Goal: Task Accomplishment & Management: Use online tool/utility

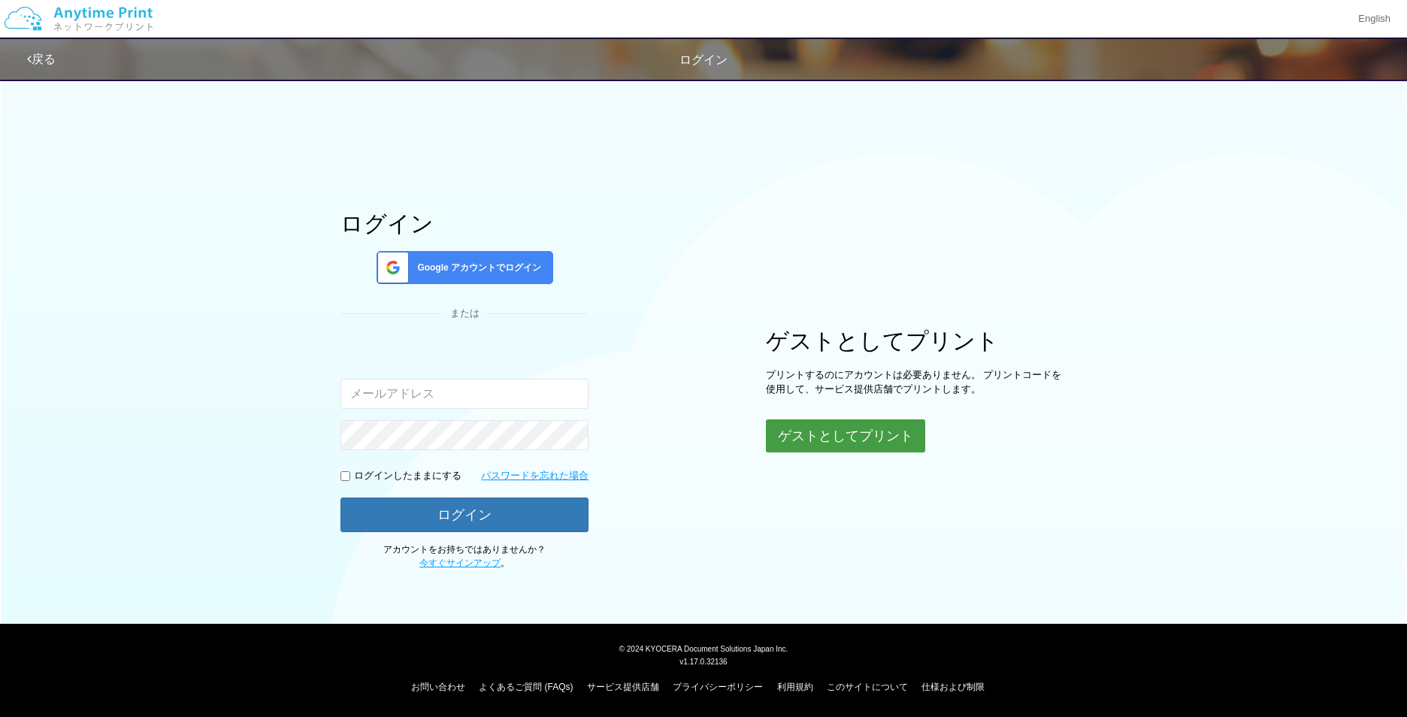
click at [852, 434] on button "ゲストとしてプリント" at bounding box center [845, 435] width 159 height 33
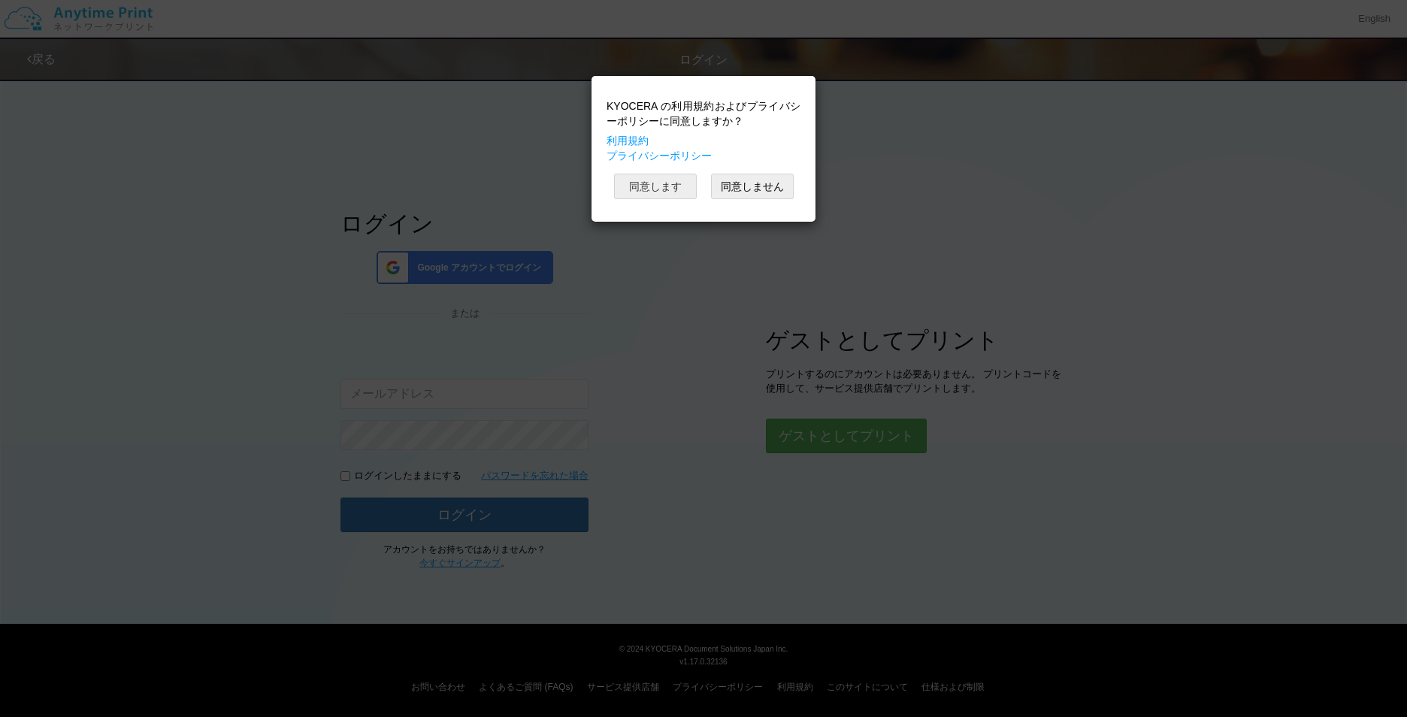
click at [667, 193] on button "同意します" at bounding box center [655, 187] width 83 height 26
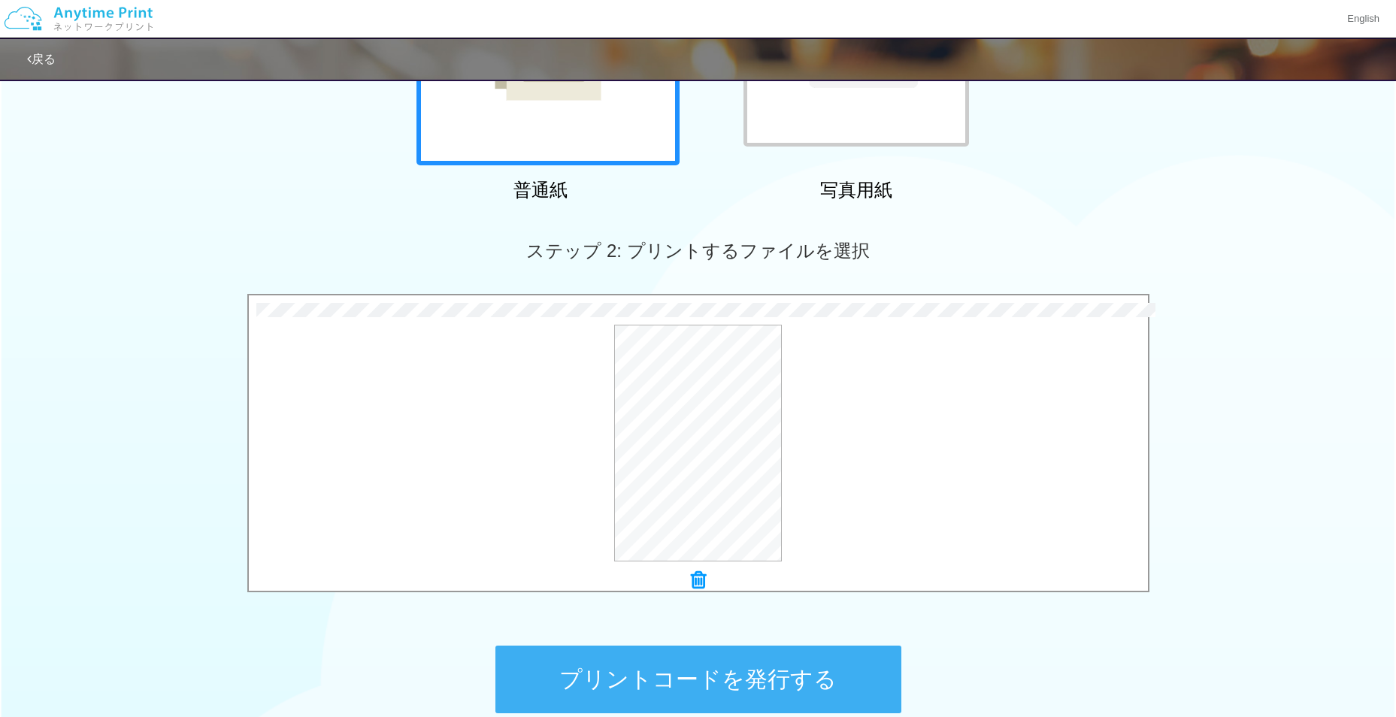
scroll to position [426, 0]
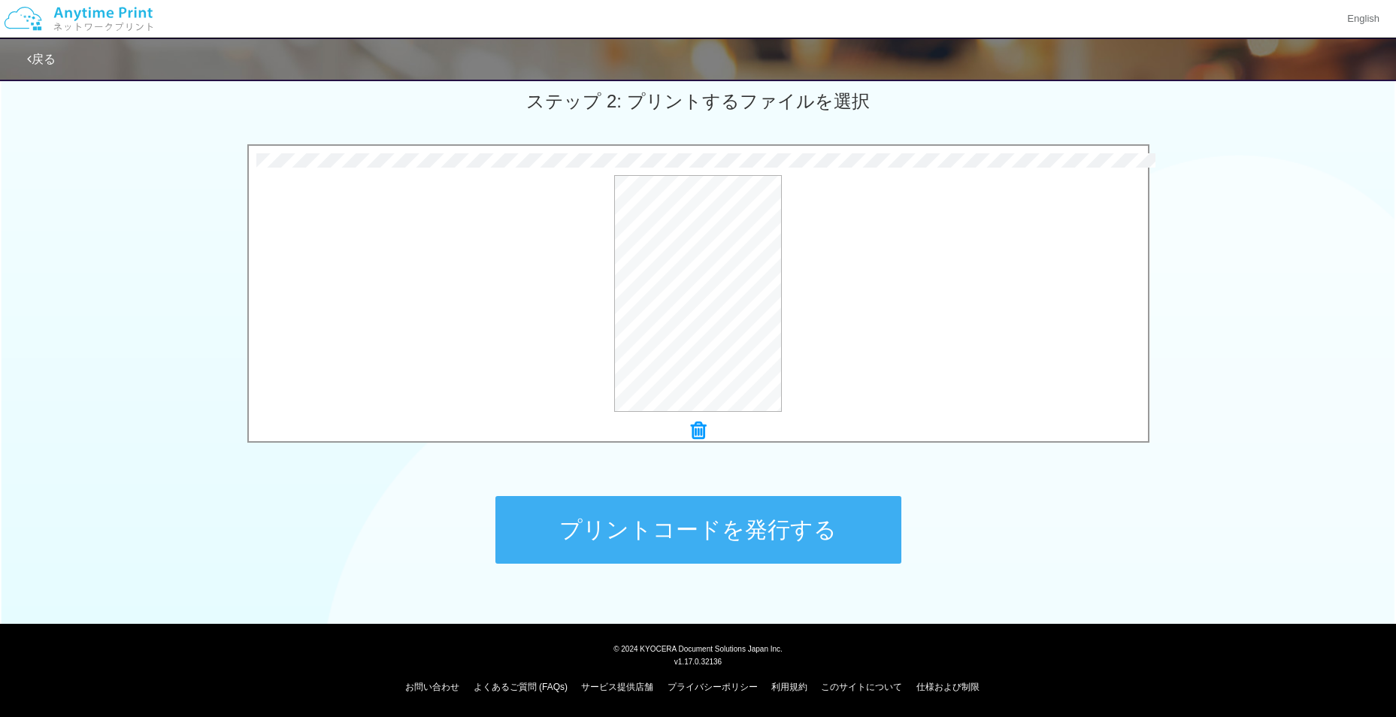
click at [797, 529] on button "プリントコードを発行する" at bounding box center [698, 530] width 406 height 68
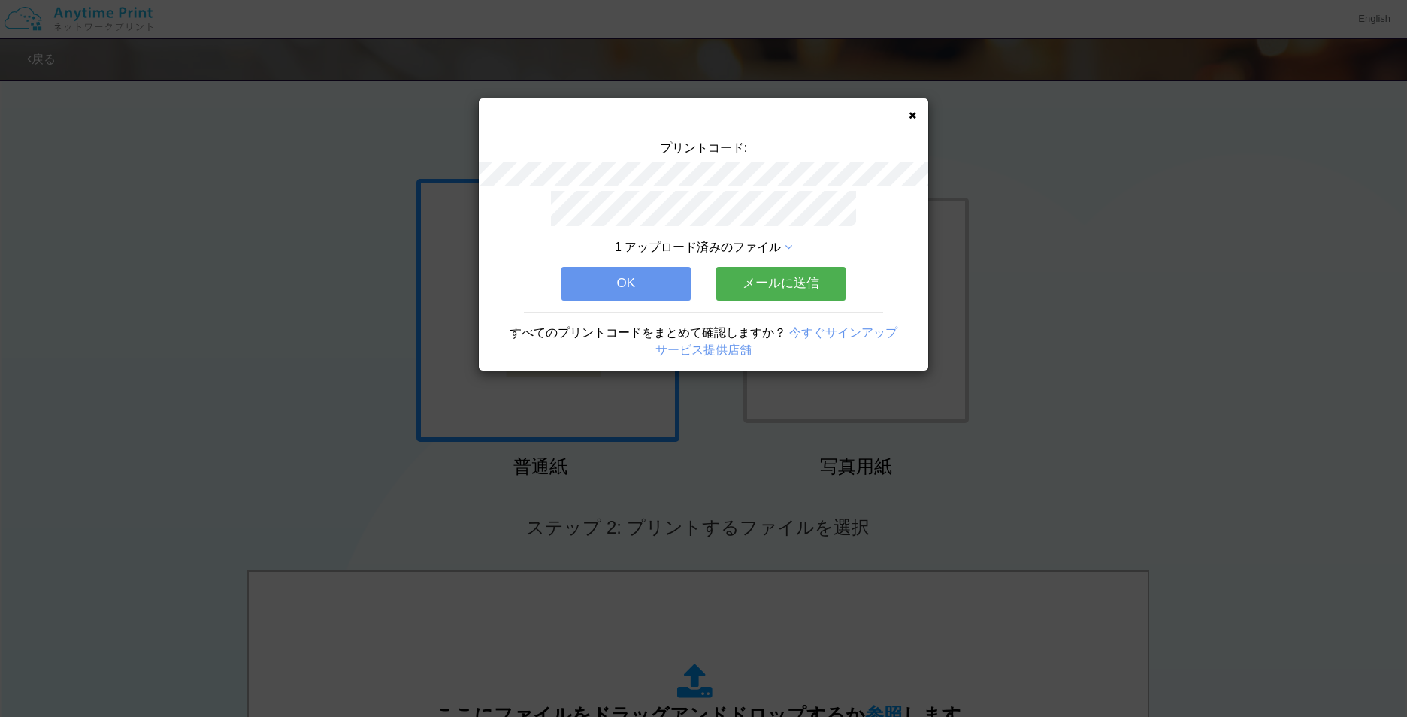
click at [751, 279] on button "メールに送信" at bounding box center [780, 283] width 129 height 33
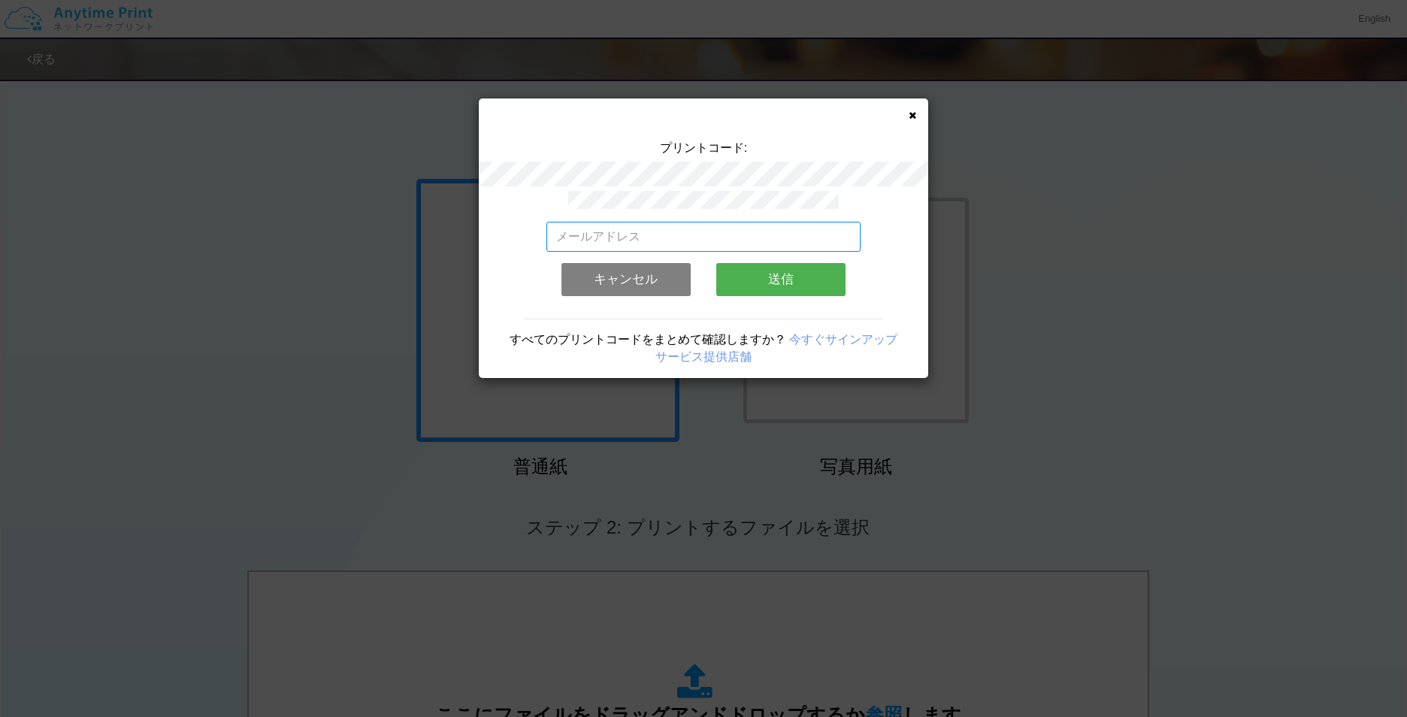
click at [654, 230] on input "email" at bounding box center [703, 237] width 315 height 30
type input "[EMAIL_ADDRESS][DOMAIN_NAME]"
click at [752, 277] on button "送信" at bounding box center [780, 279] width 129 height 33
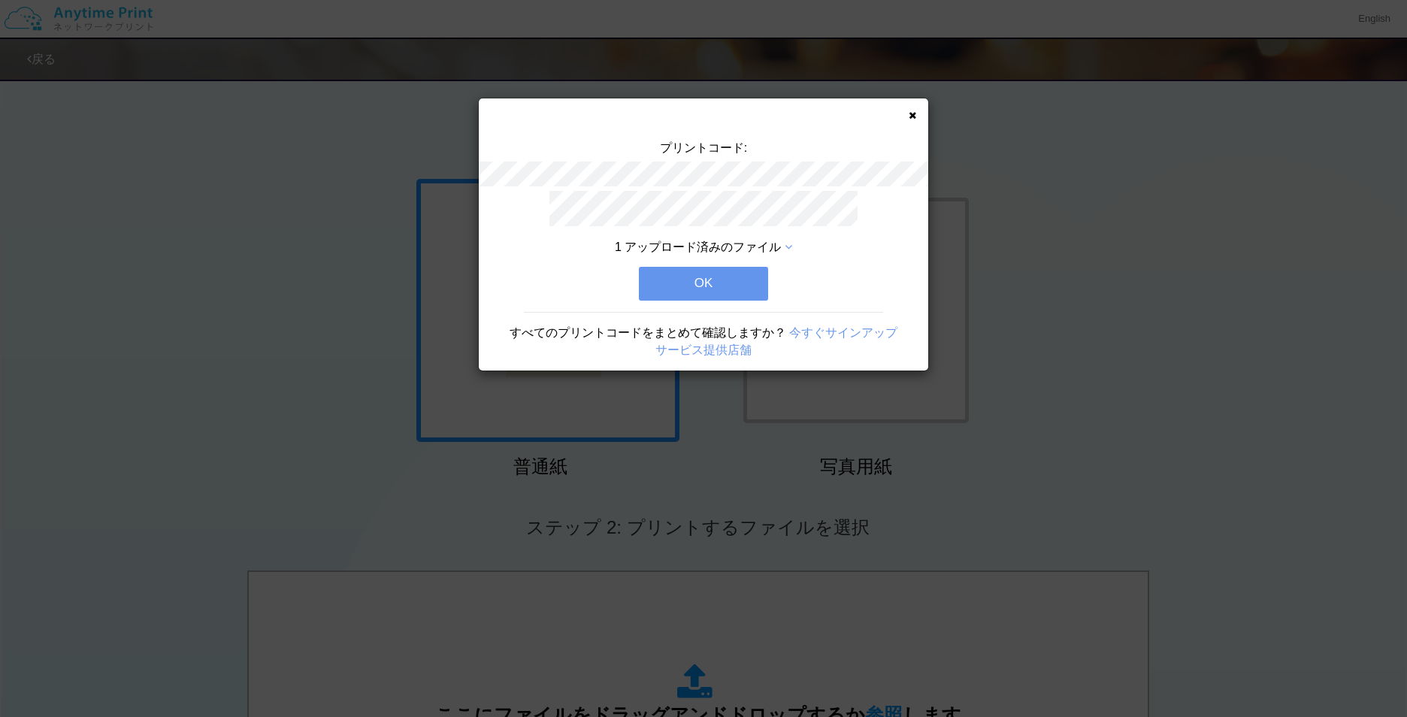
click at [740, 277] on button "OK" at bounding box center [703, 283] width 129 height 33
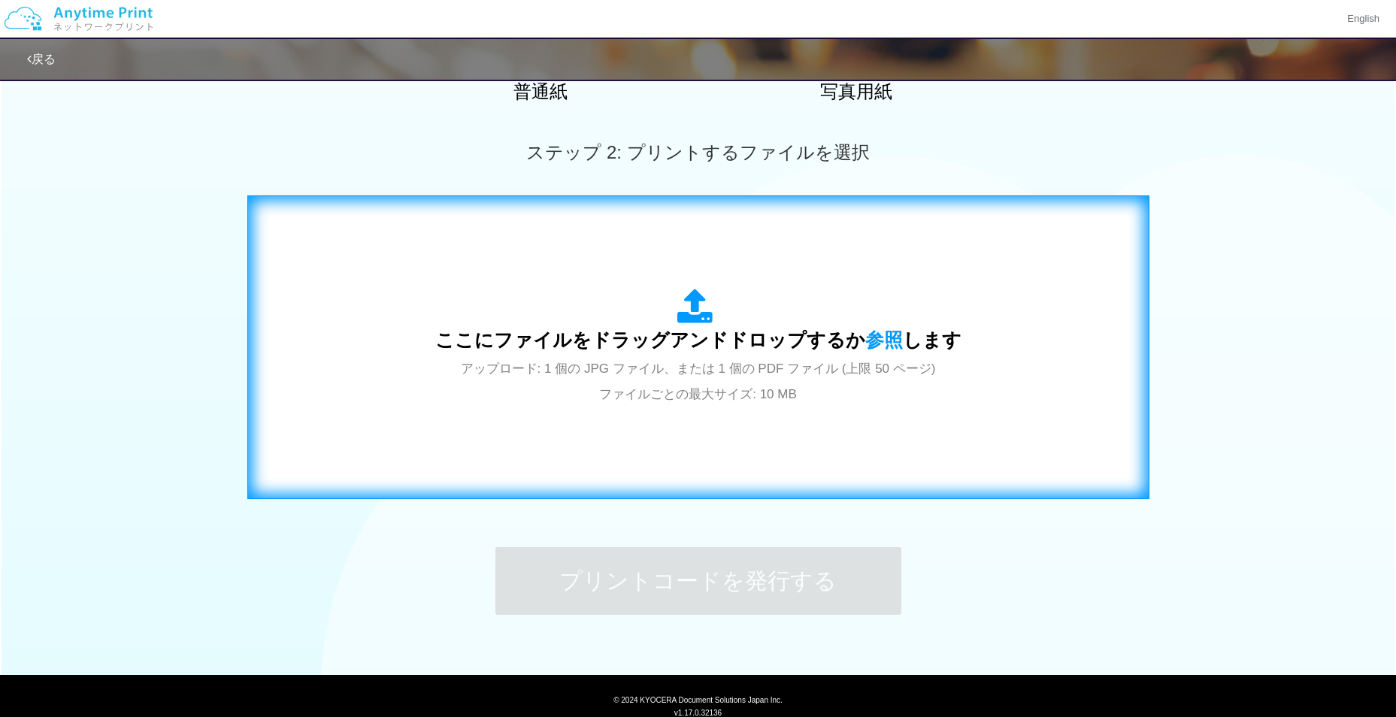
scroll to position [376, 0]
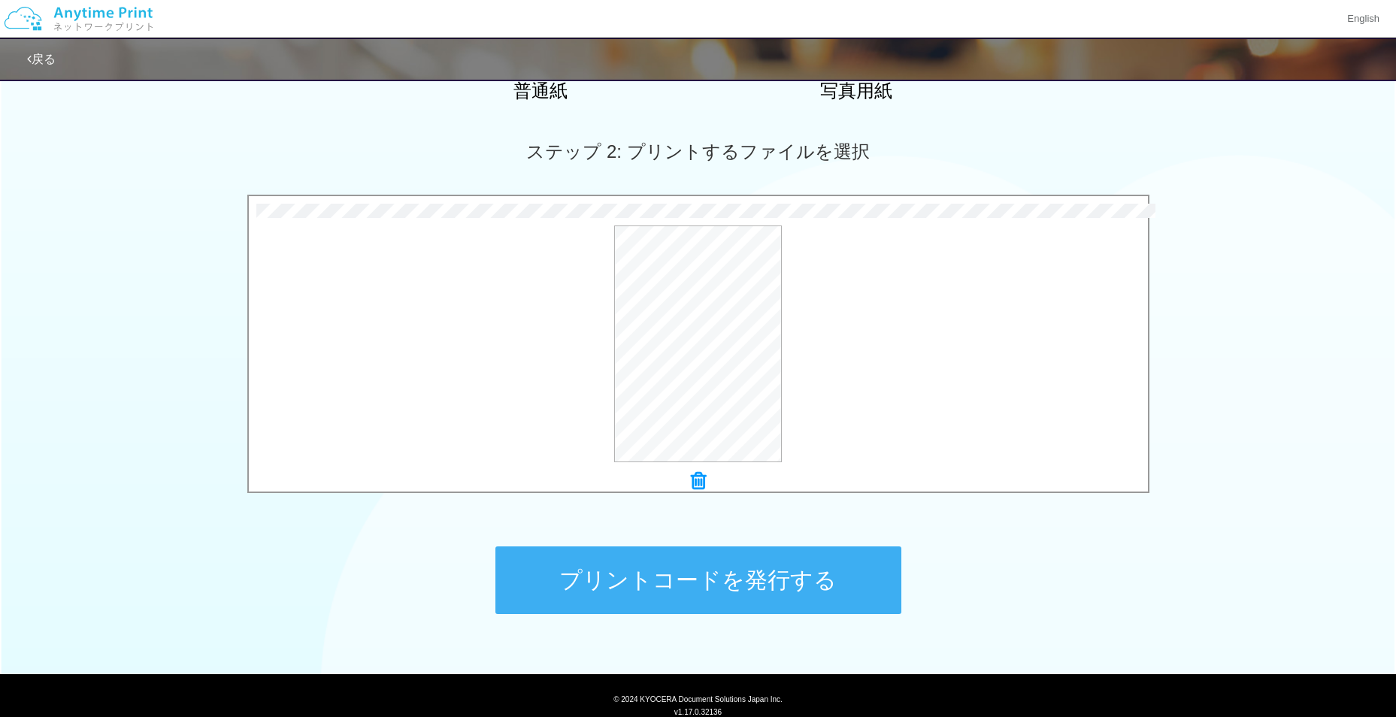
click at [674, 571] on button "プリントコードを発行する" at bounding box center [698, 580] width 406 height 68
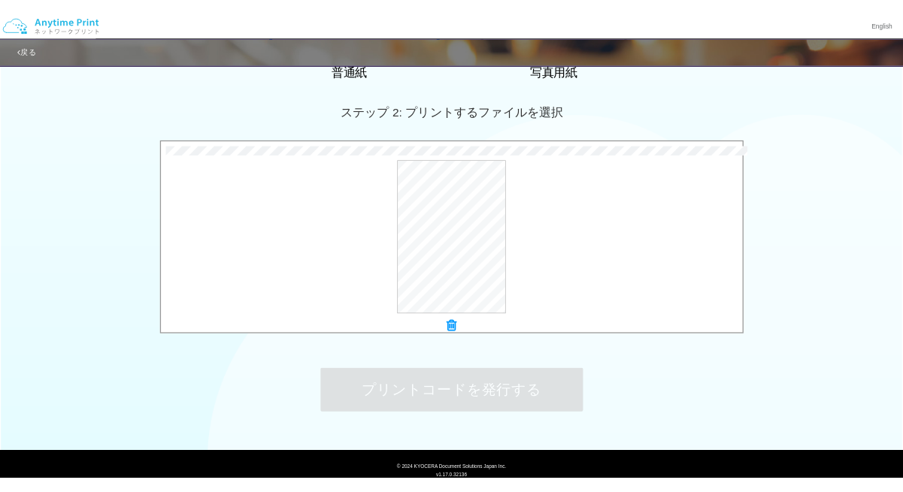
scroll to position [0, 0]
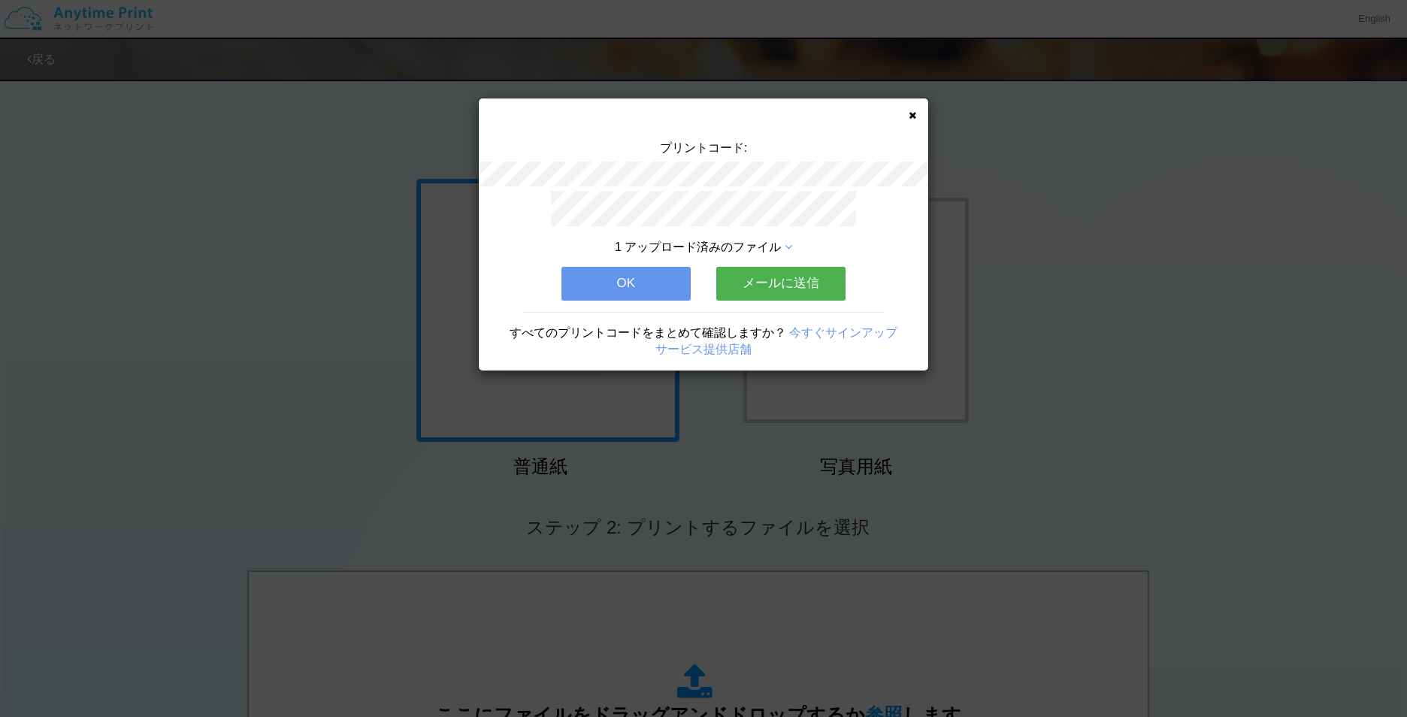
click at [783, 285] on button "メールに送信" at bounding box center [780, 283] width 129 height 33
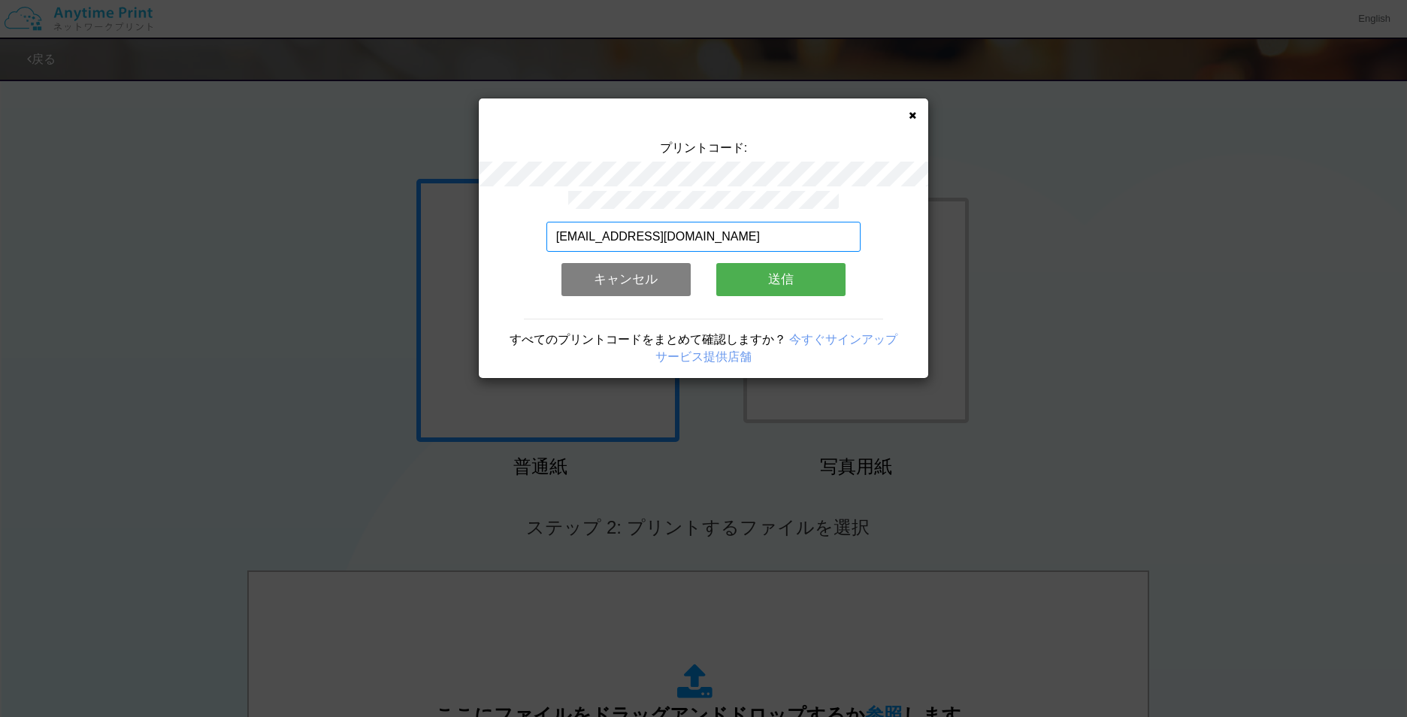
click at [765, 224] on input "[EMAIL_ADDRESS][DOMAIN_NAME]" at bounding box center [703, 237] width 315 height 30
click at [763, 229] on input "[EMAIL_ADDRESS][DOMAIN_NAME]" at bounding box center [703, 237] width 315 height 30
type input "[EMAIL_ADDRESS][DOMAIN_NAME]"
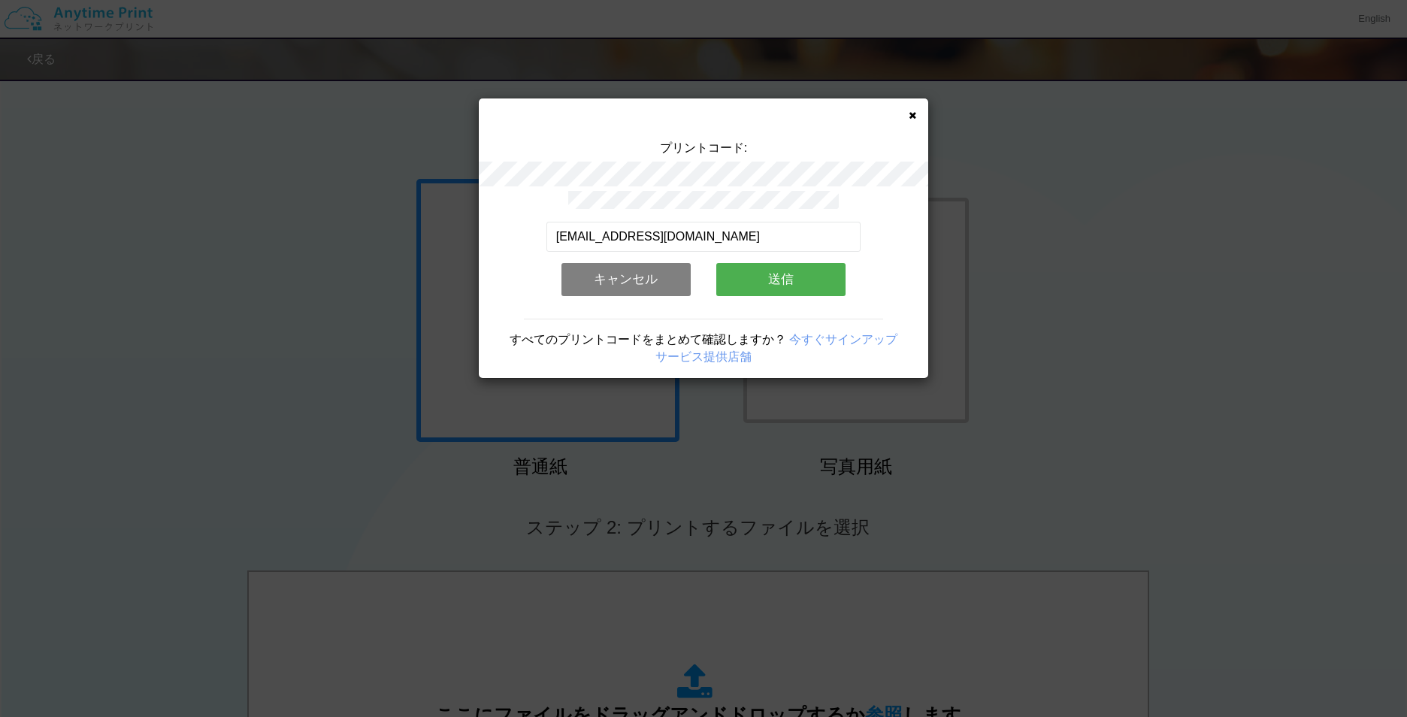
click at [761, 274] on button "送信" at bounding box center [780, 279] width 129 height 33
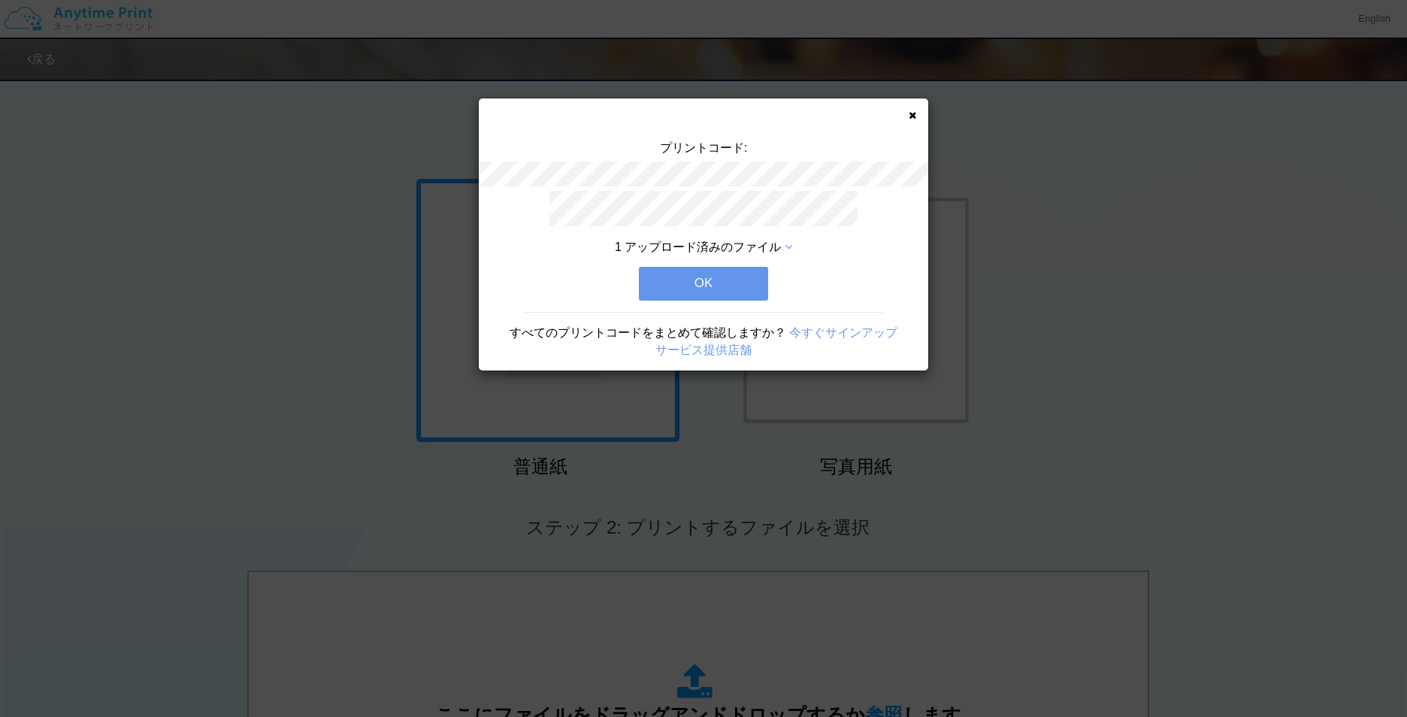
click at [761, 274] on button "OK" at bounding box center [703, 283] width 129 height 33
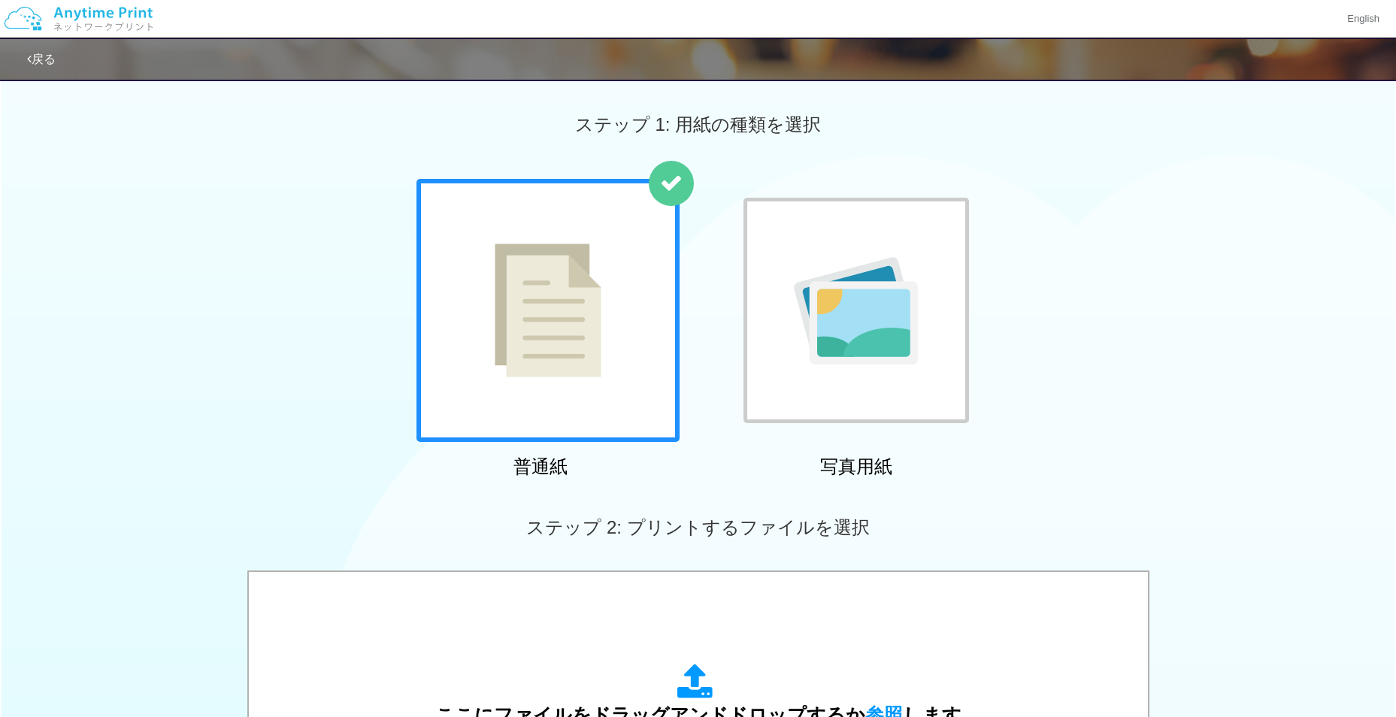
click at [1167, 341] on div "普通紙 写真用紙" at bounding box center [698, 331] width 1396 height 305
